Goal: Information Seeking & Learning: Learn about a topic

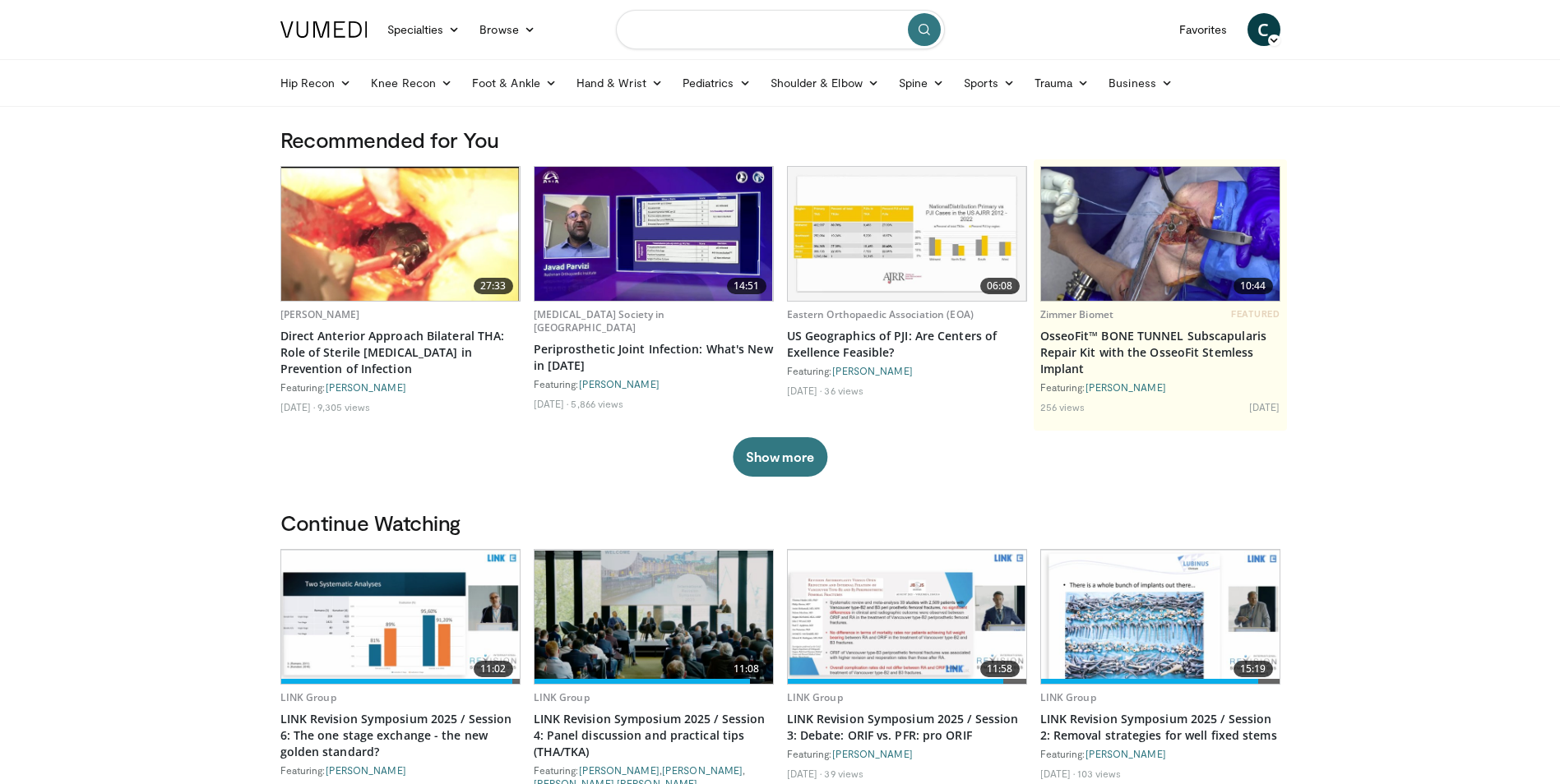
click at [682, 35] on input "Search topics, interventions" at bounding box center [780, 29] width 329 height 40
type input "**********"
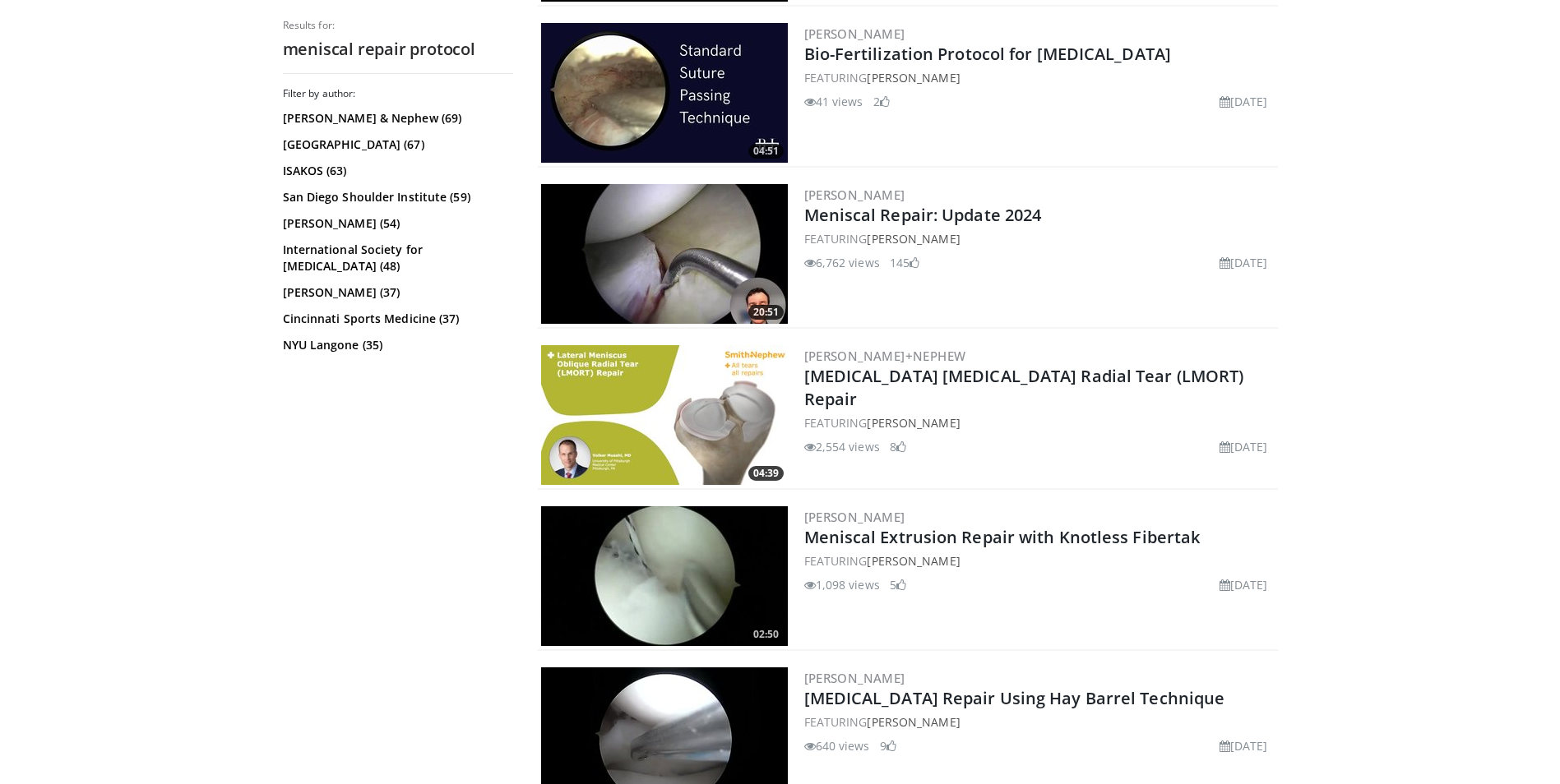
scroll to position [3545, 0]
